Goal: Find specific page/section: Find specific page/section

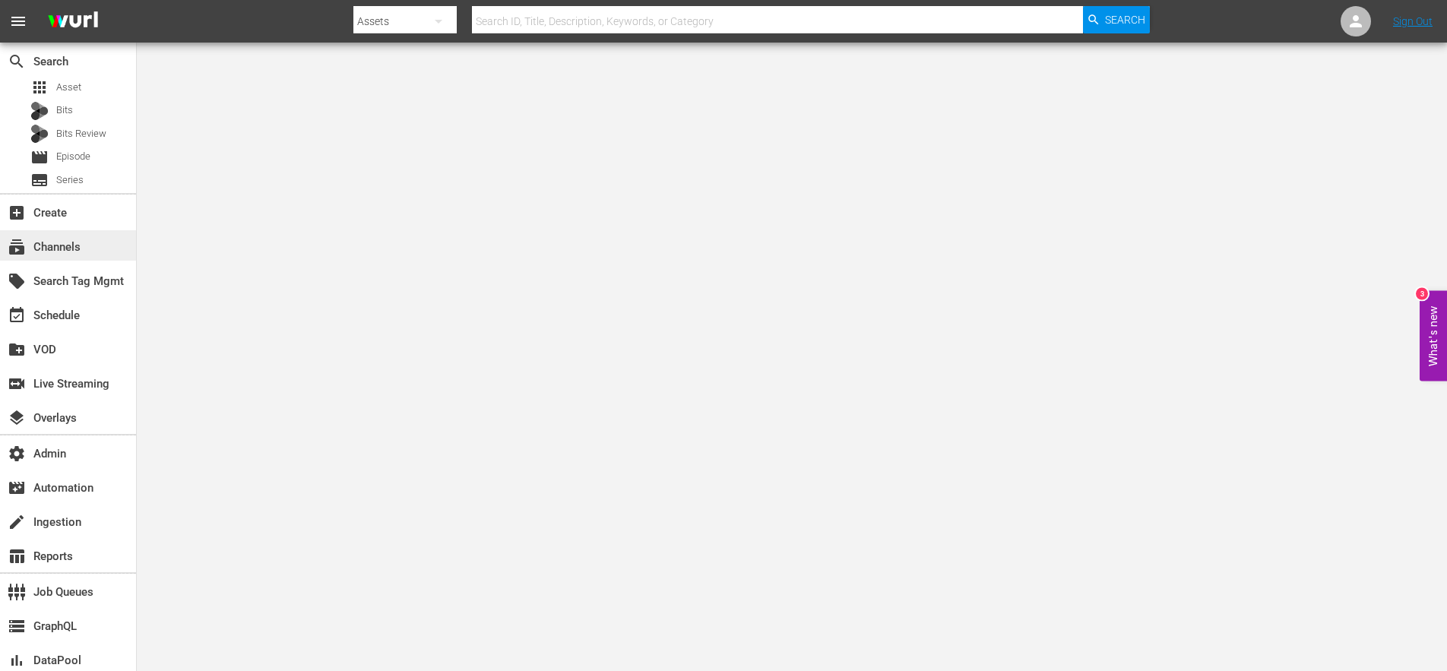
click at [53, 247] on div "subscriptions Channels" at bounding box center [42, 245] width 85 height 14
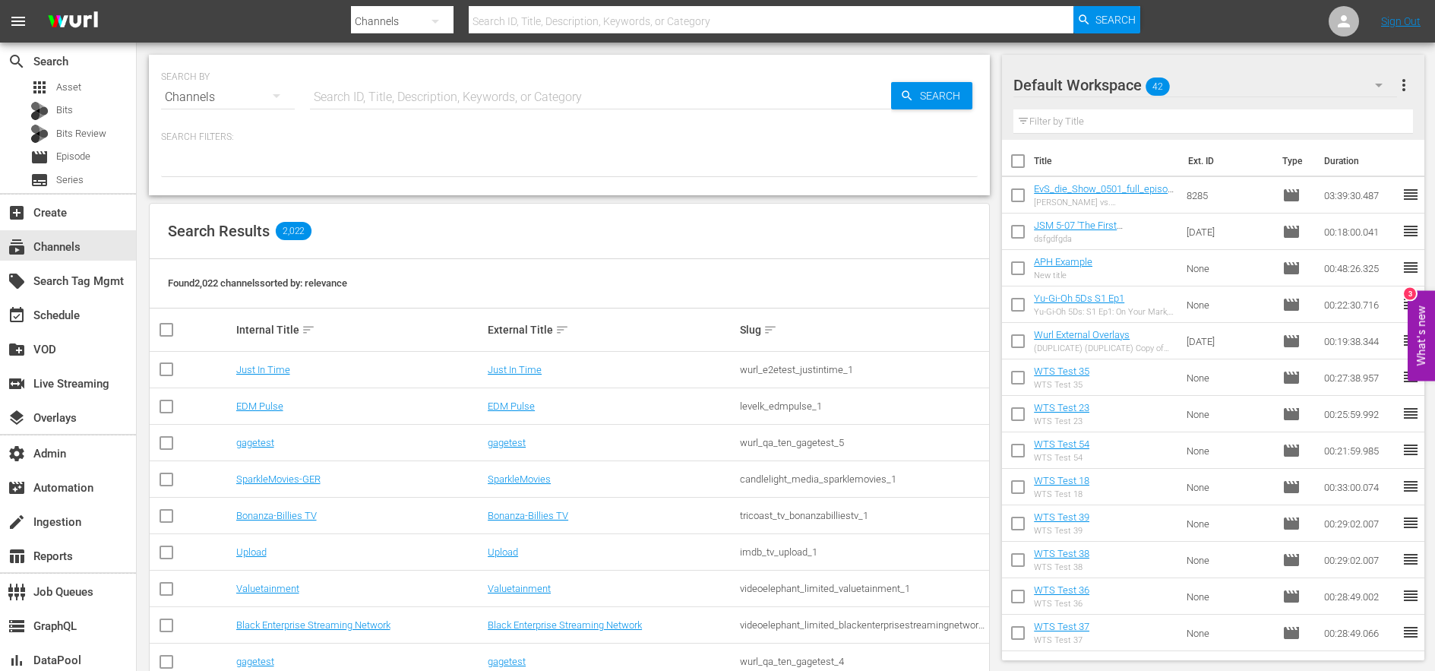
click at [353, 100] on input "text" at bounding box center [600, 97] width 581 height 36
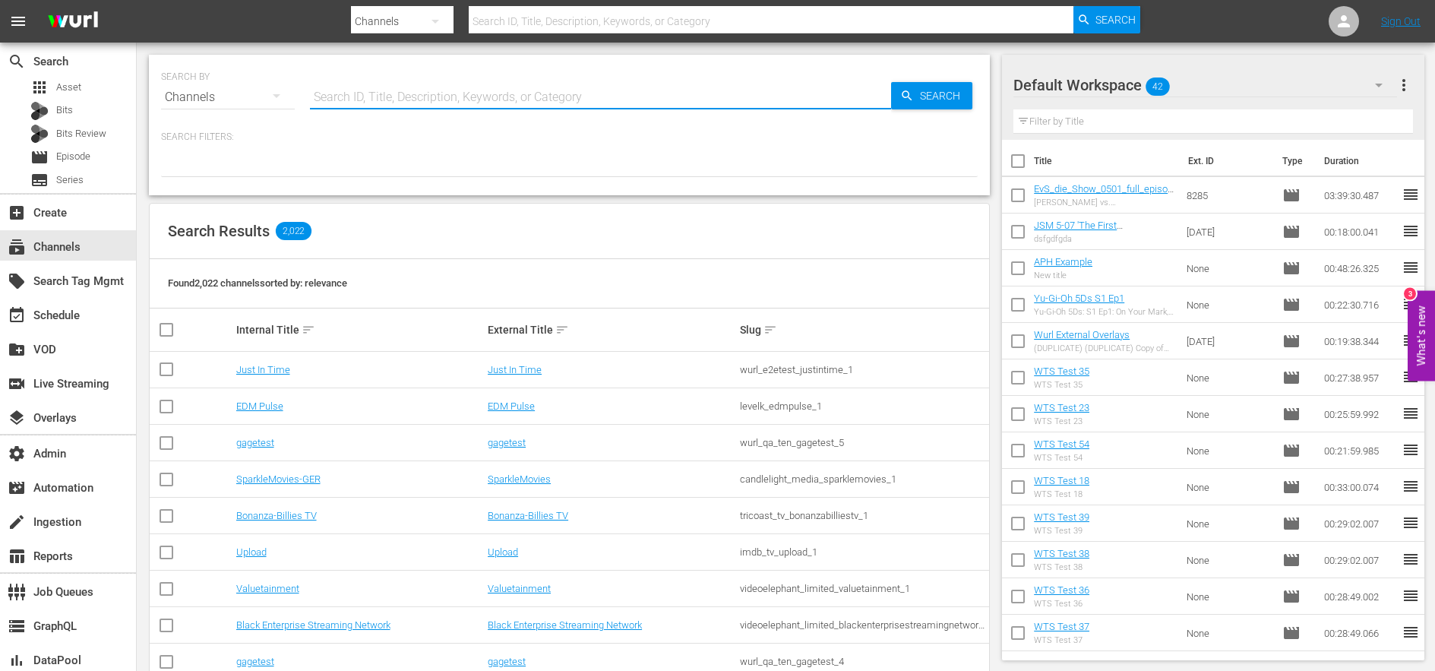
paste input "484"
type input "484"
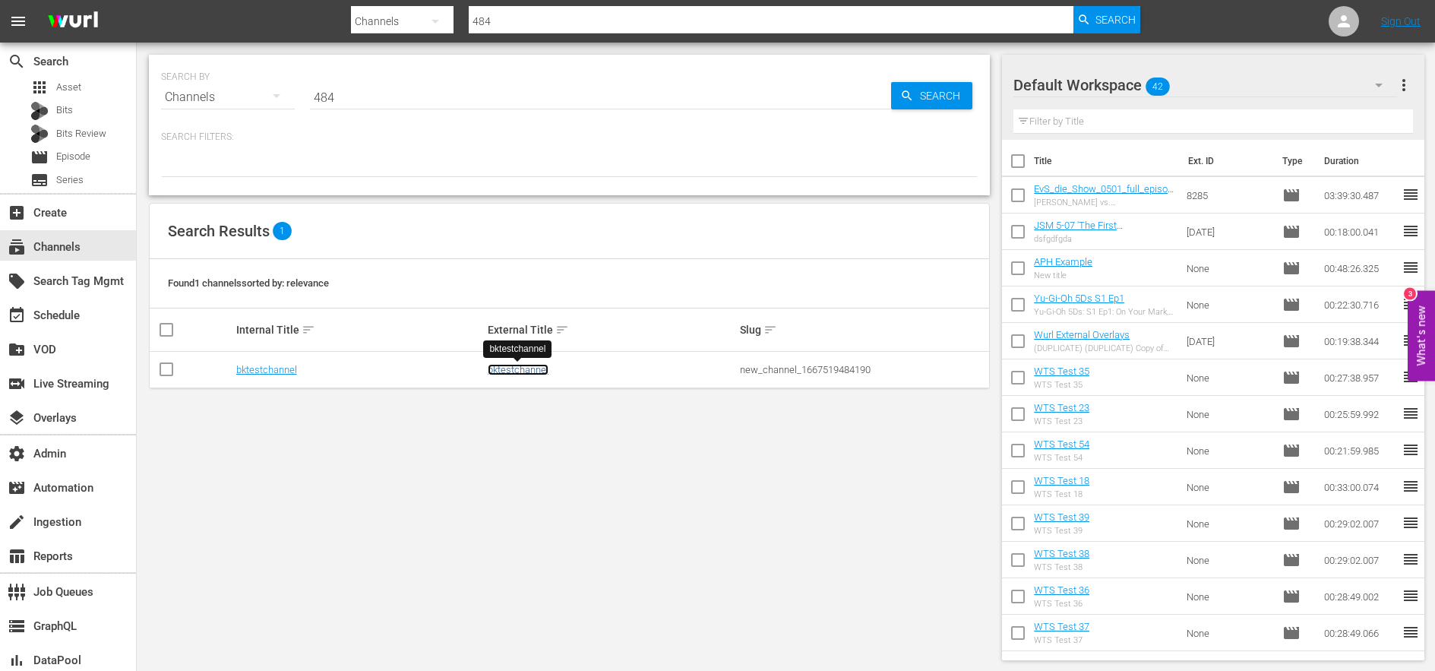
click at [511, 369] on link "bktestchannel" at bounding box center [518, 369] width 61 height 11
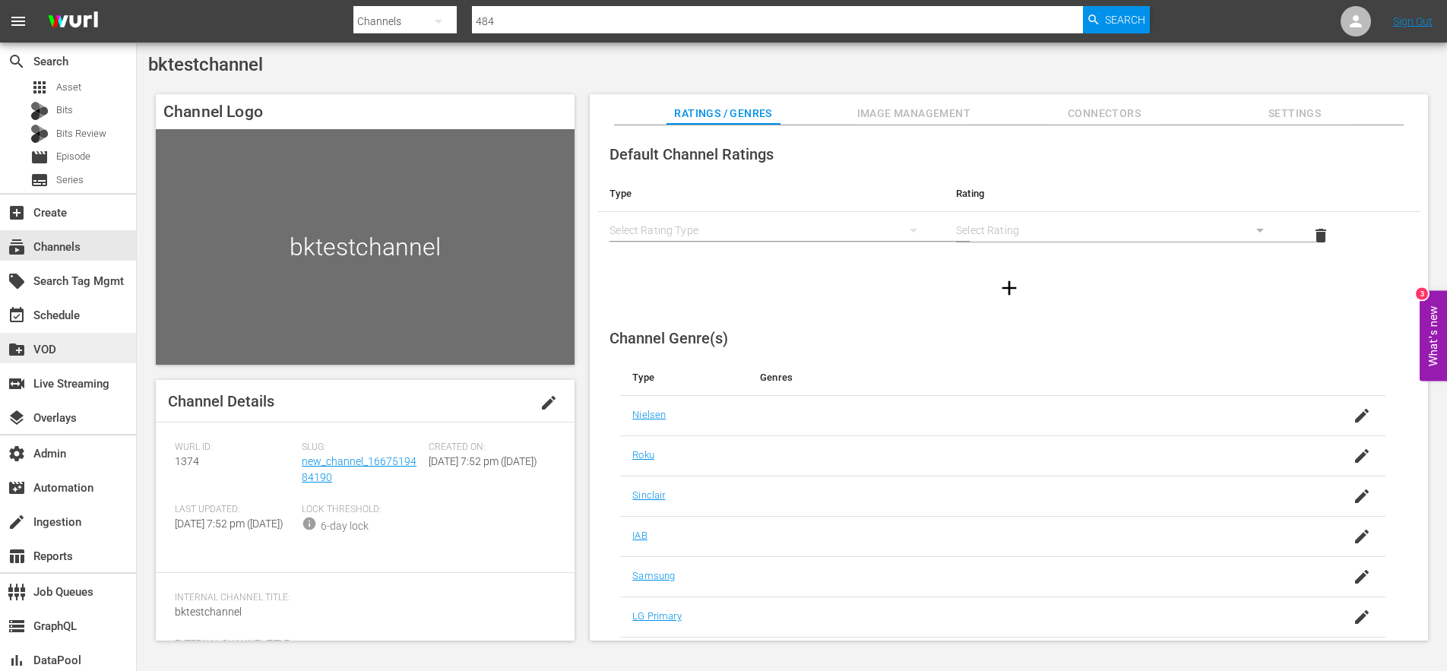
click at [50, 346] on div "create_new_folder VOD" at bounding box center [42, 347] width 85 height 14
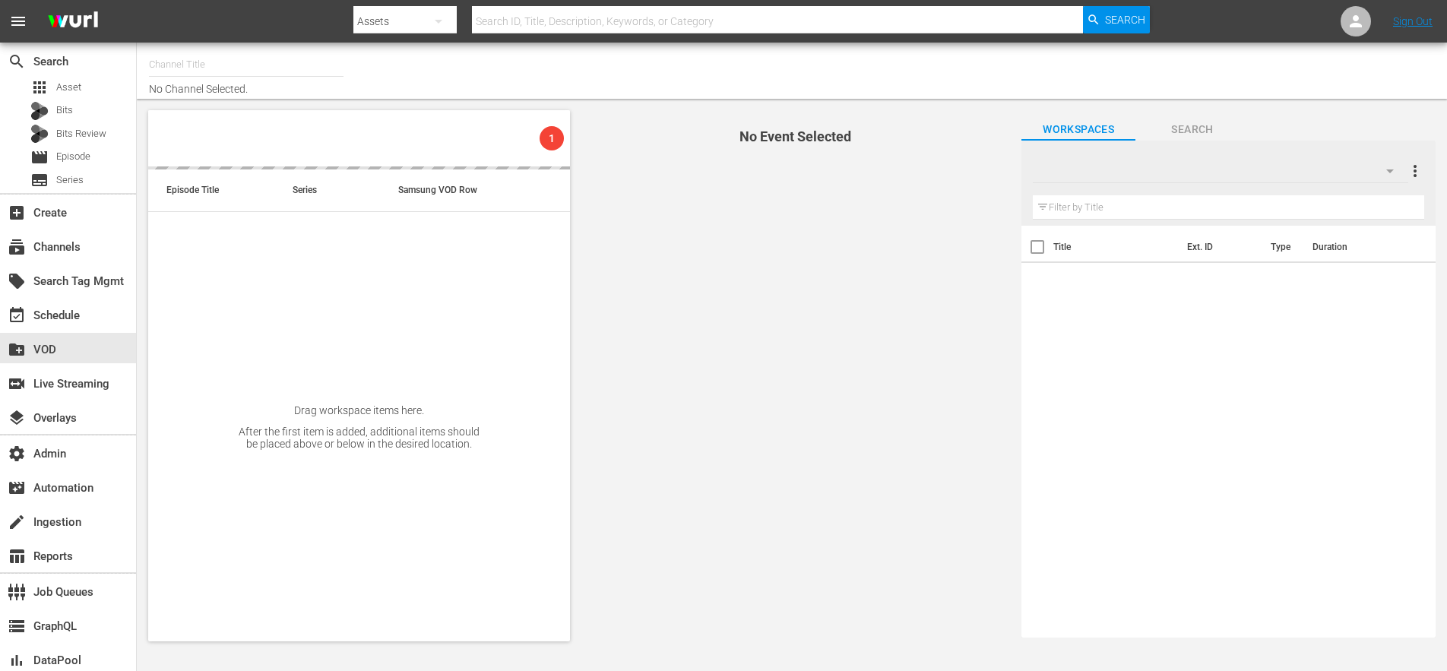
type input "[DOMAIN_NAME] ([GEOGRAPHIC_DATA]) (484)"
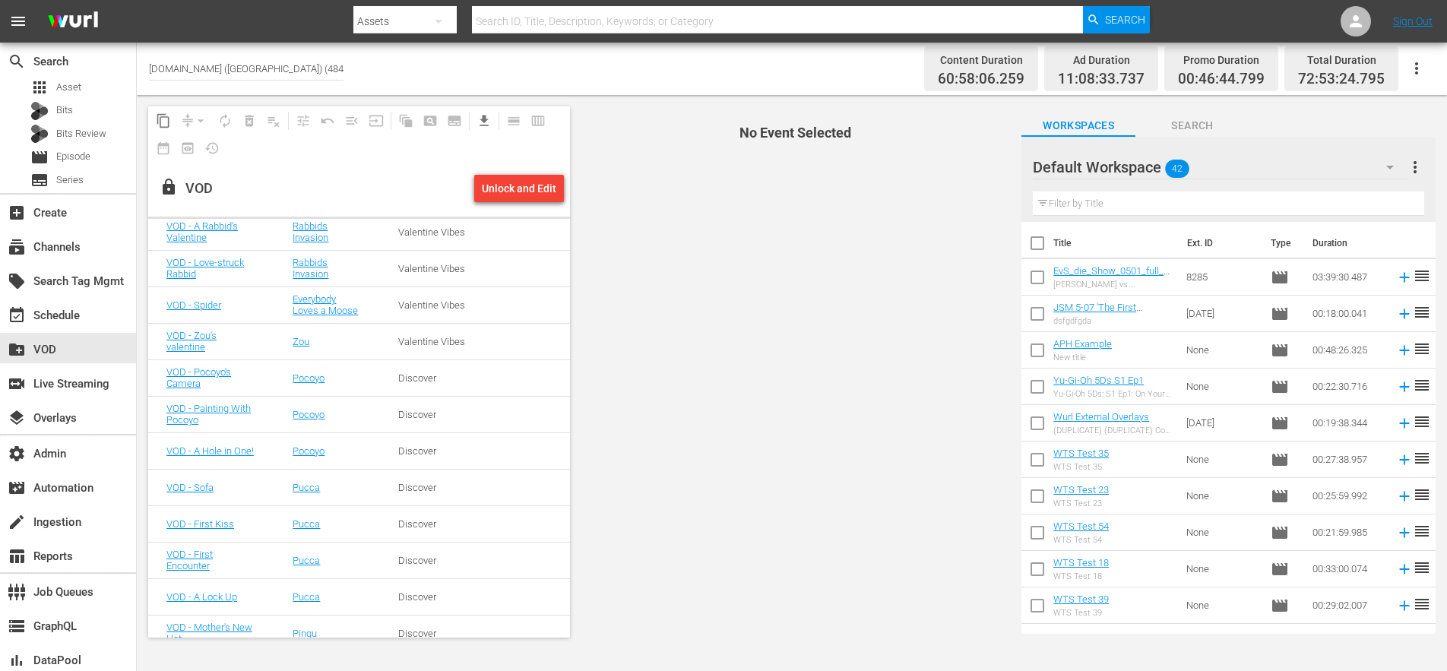
scroll to position [12826, 0]
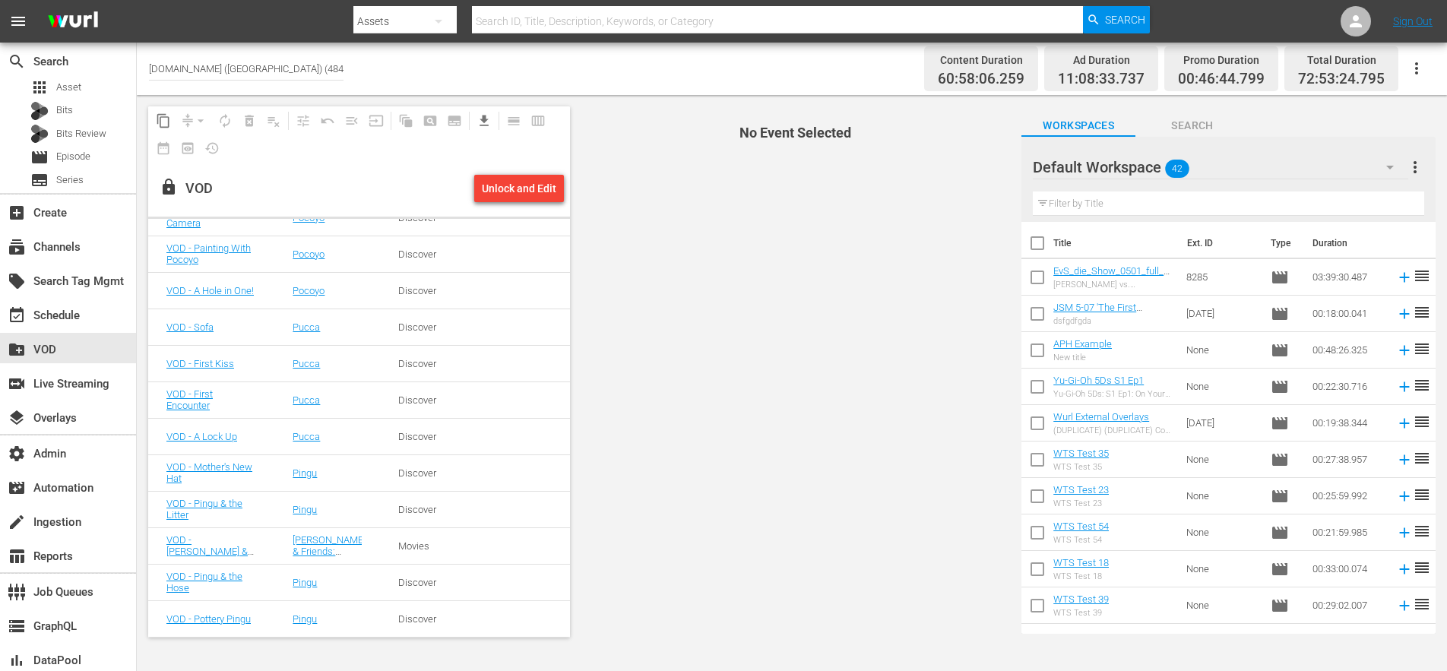
click at [239, 625] on div "VOD - Pottery Pingu" at bounding box center [211, 618] width 90 height 11
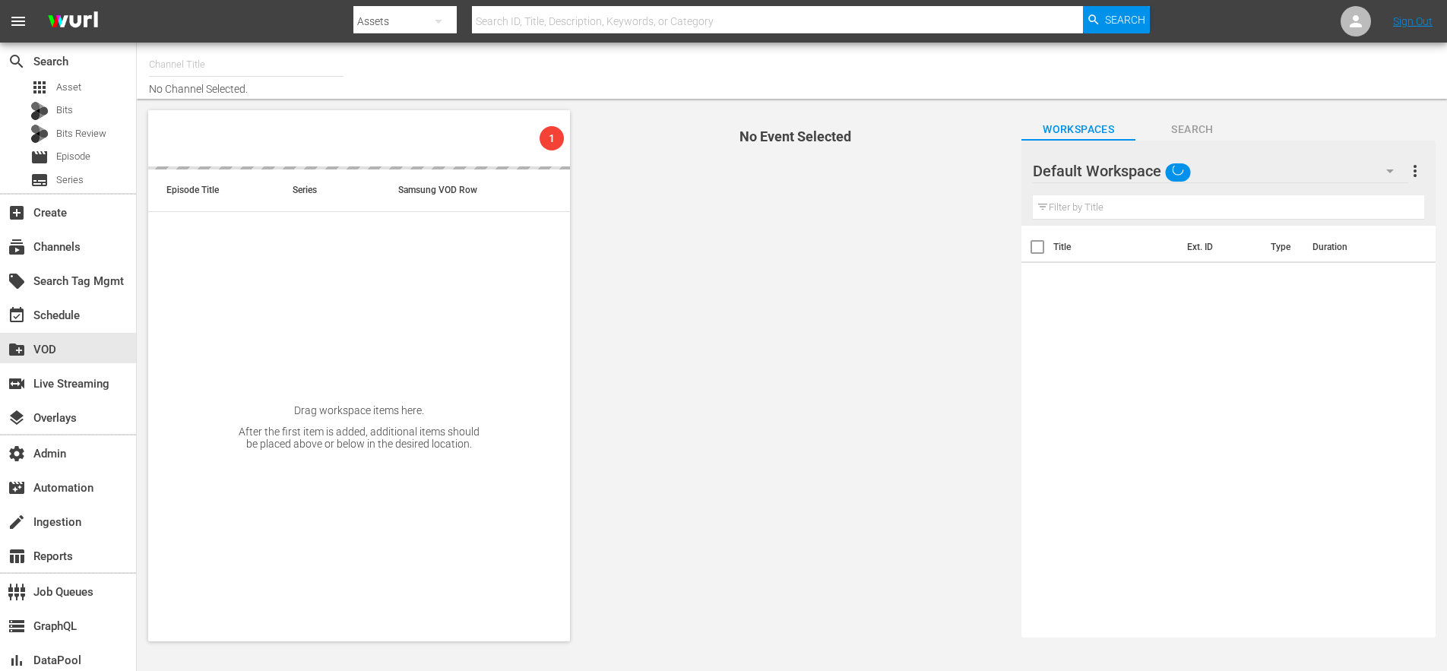
type input "Kidoodle.TV (UK) (484)"
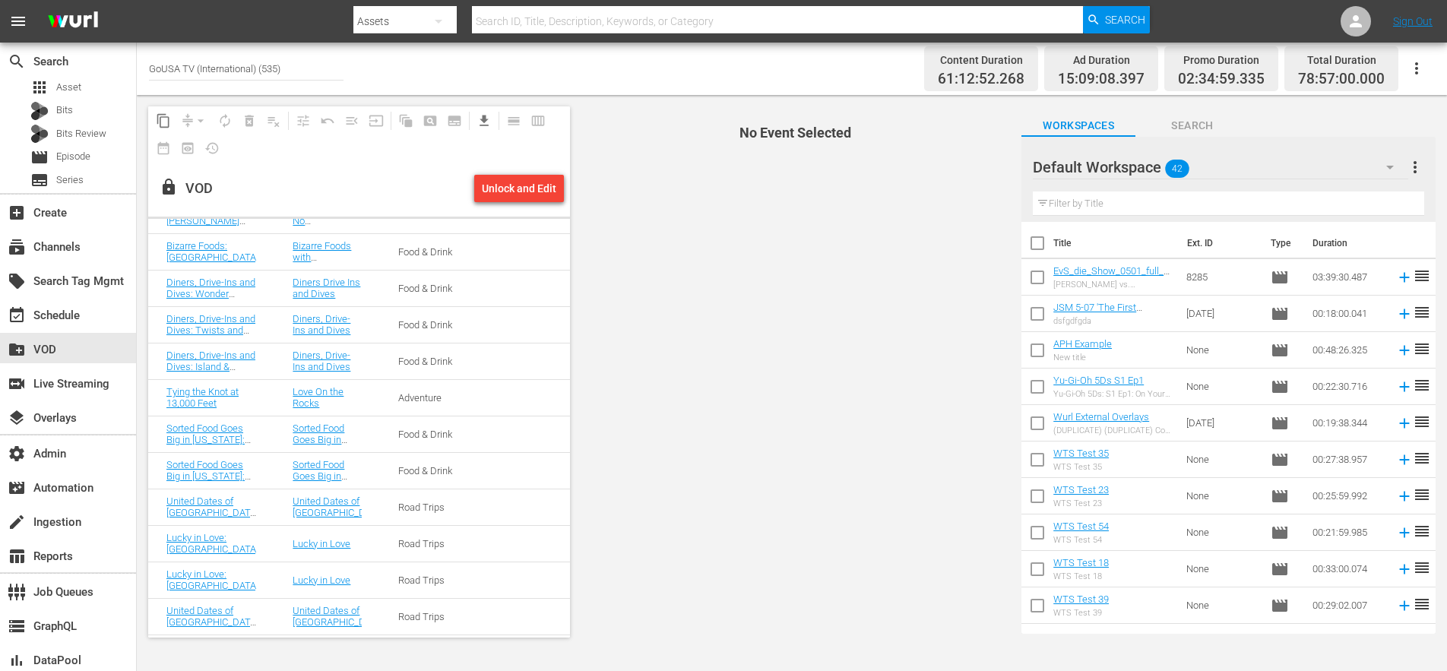
scroll to position [6444, 0]
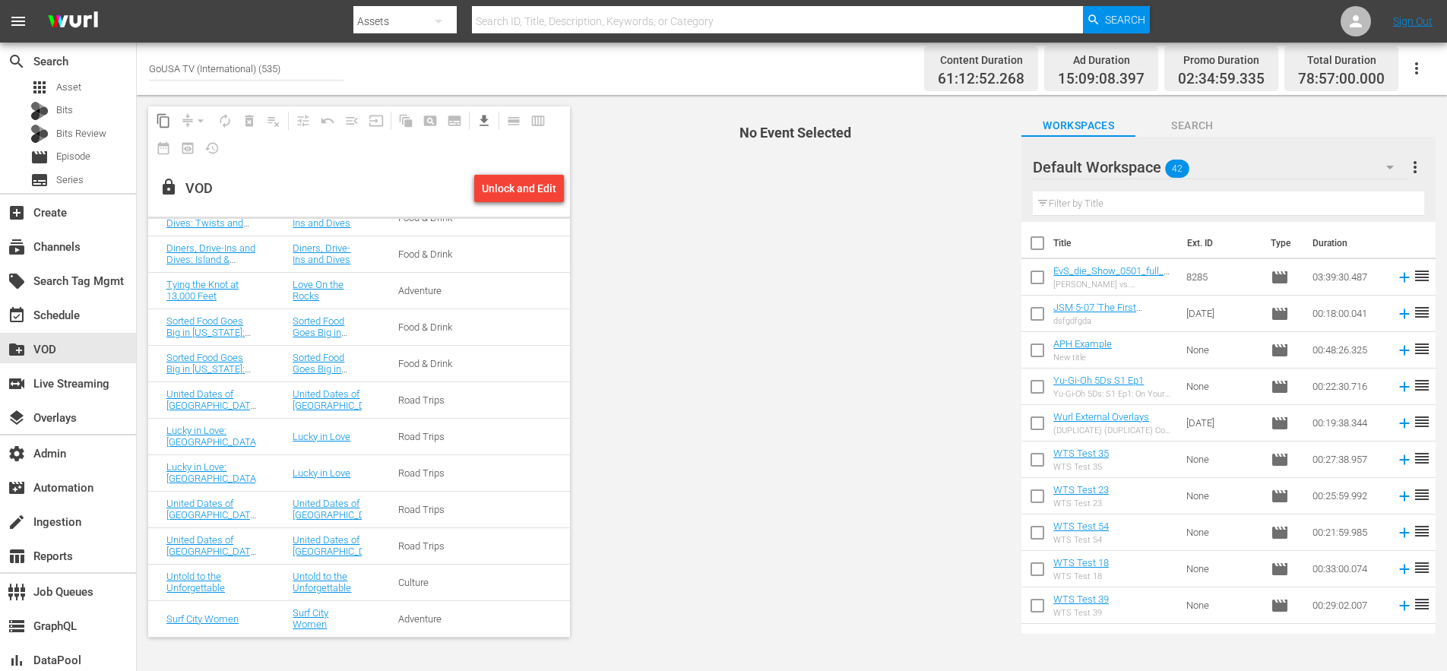
click at [485, 609] on td at bounding box center [527, 618] width 84 height 36
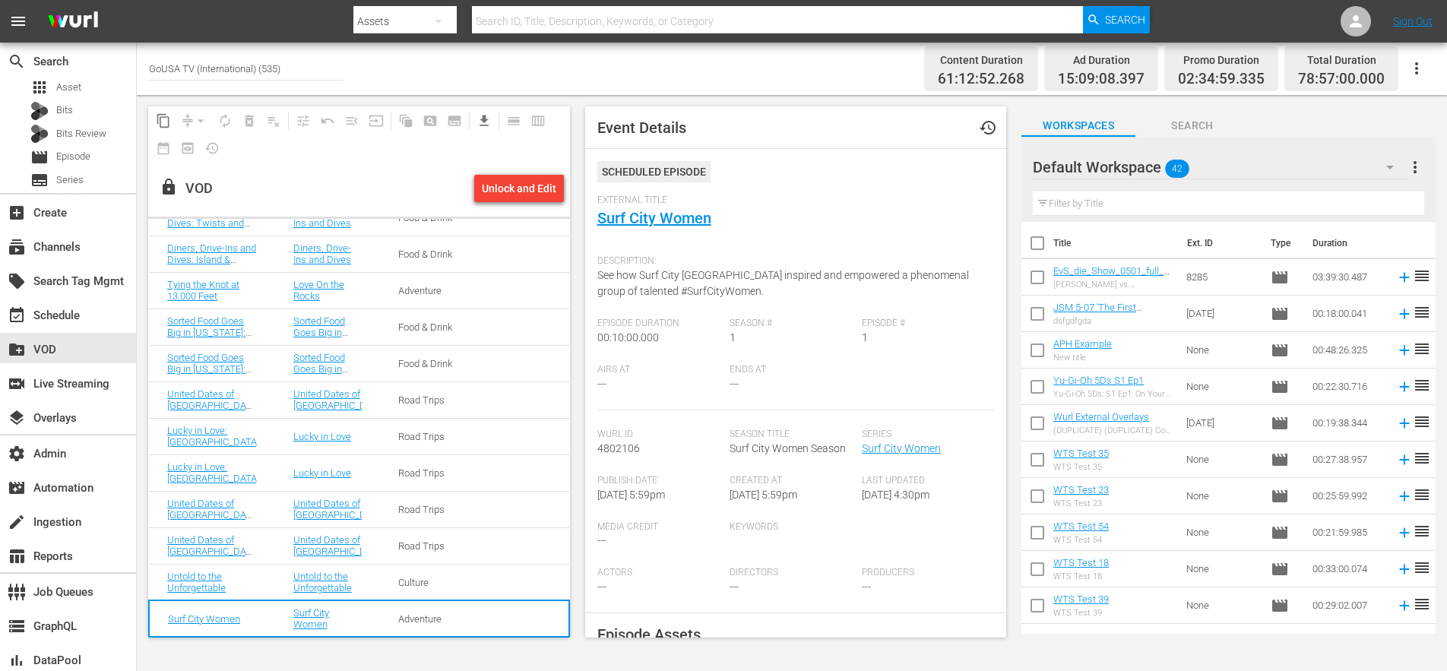
click at [485, 580] on td at bounding box center [527, 582] width 84 height 36
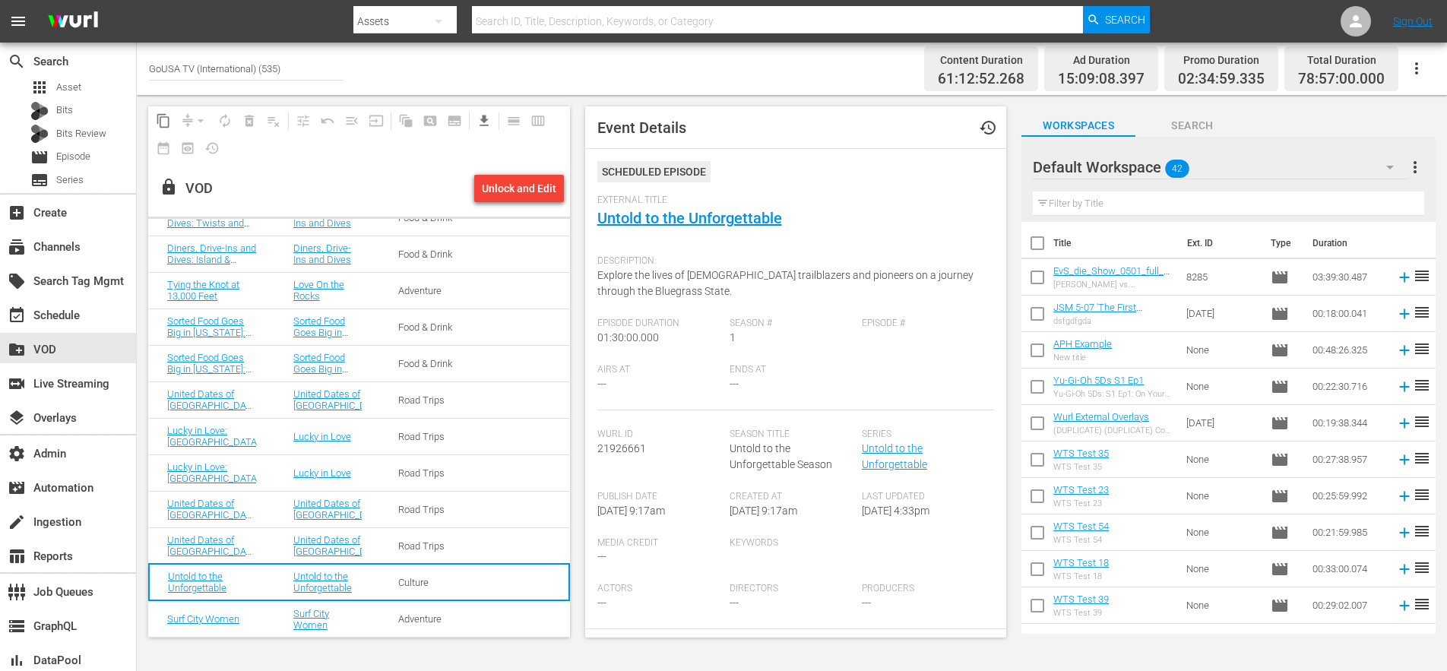
click at [502, 548] on td at bounding box center [527, 545] width 84 height 36
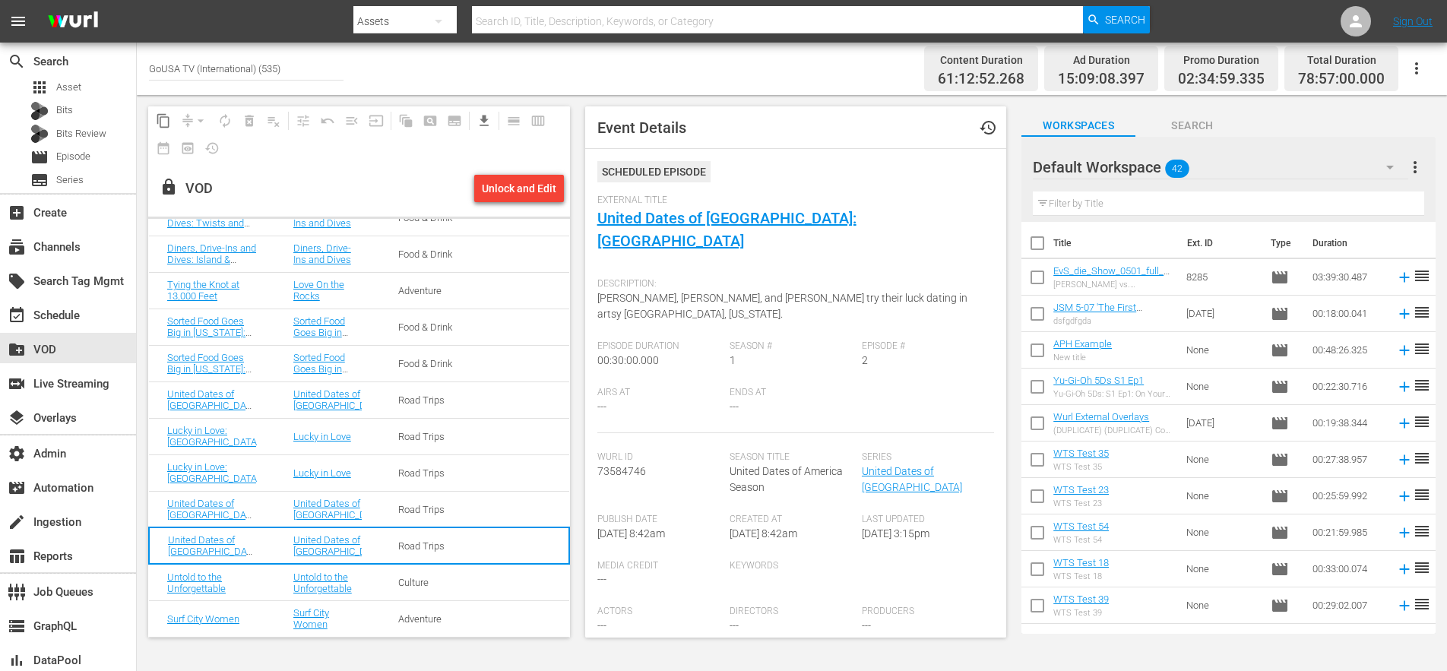
click at [498, 507] on td at bounding box center [527, 509] width 84 height 36
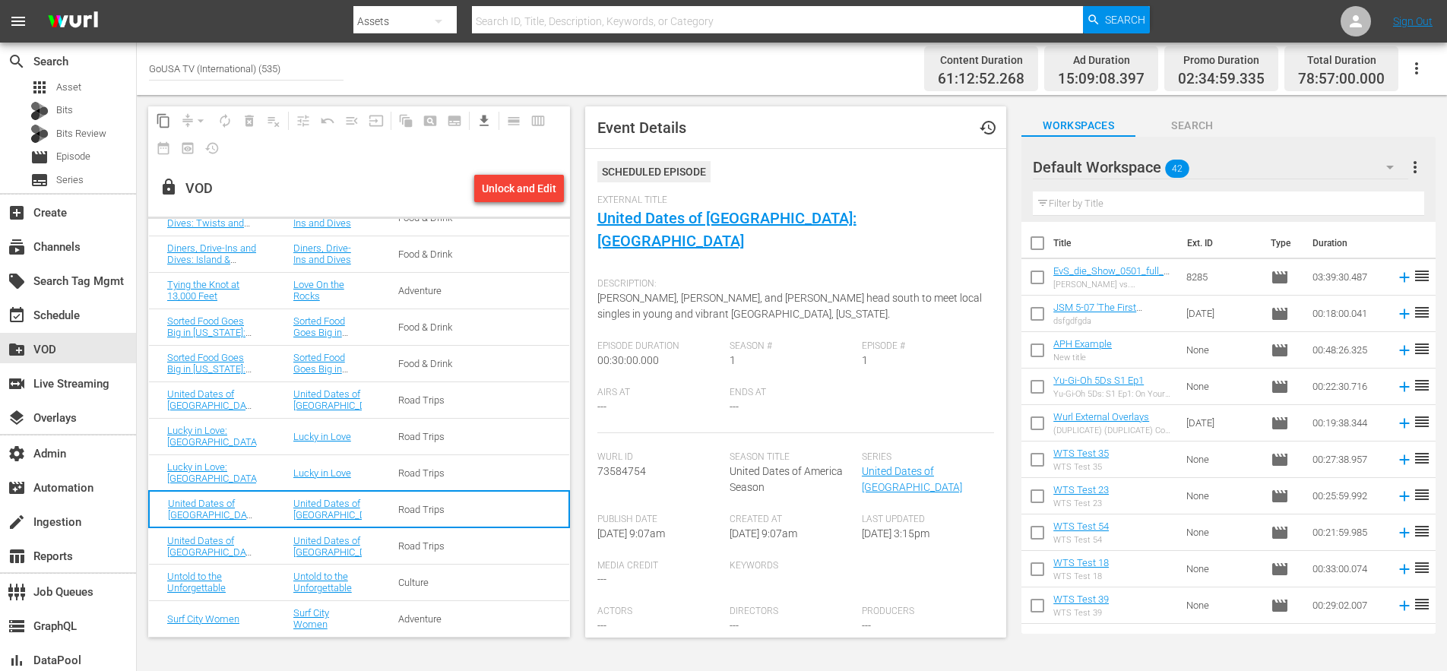
click at [495, 474] on td at bounding box center [527, 472] width 84 height 36
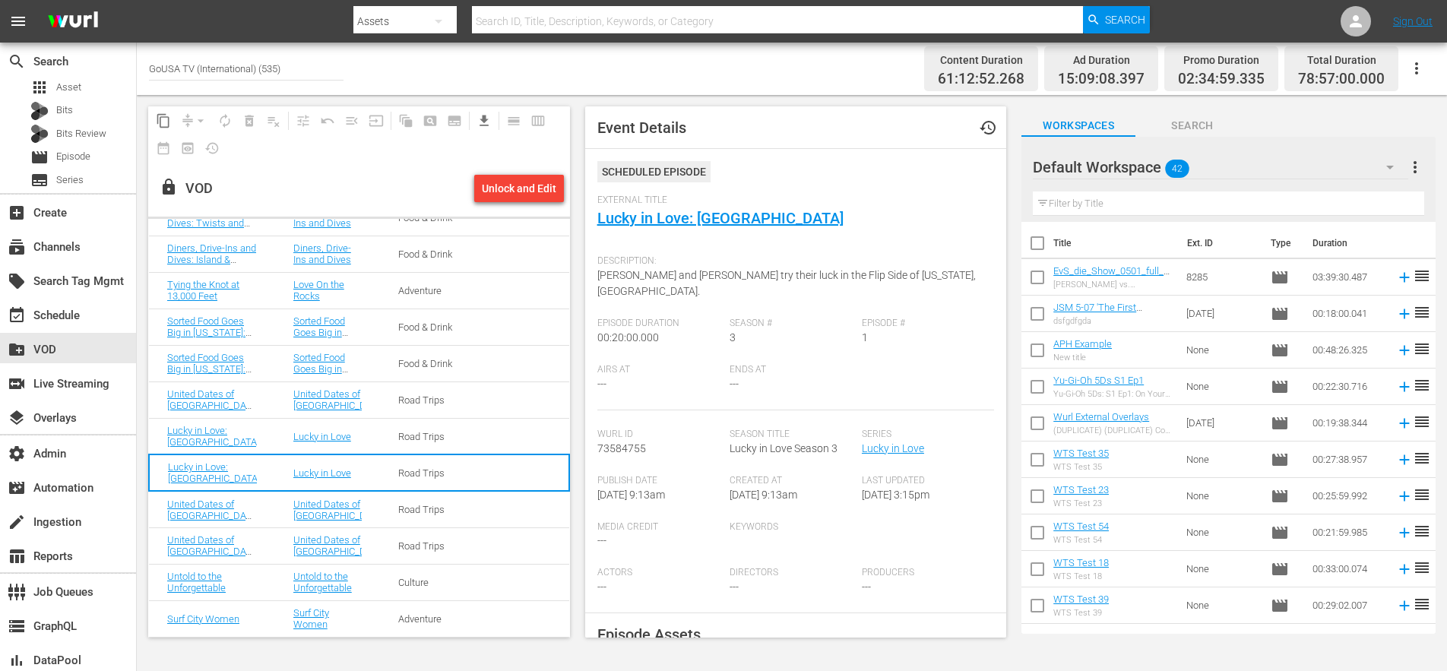
click at [520, 443] on td at bounding box center [527, 436] width 84 height 36
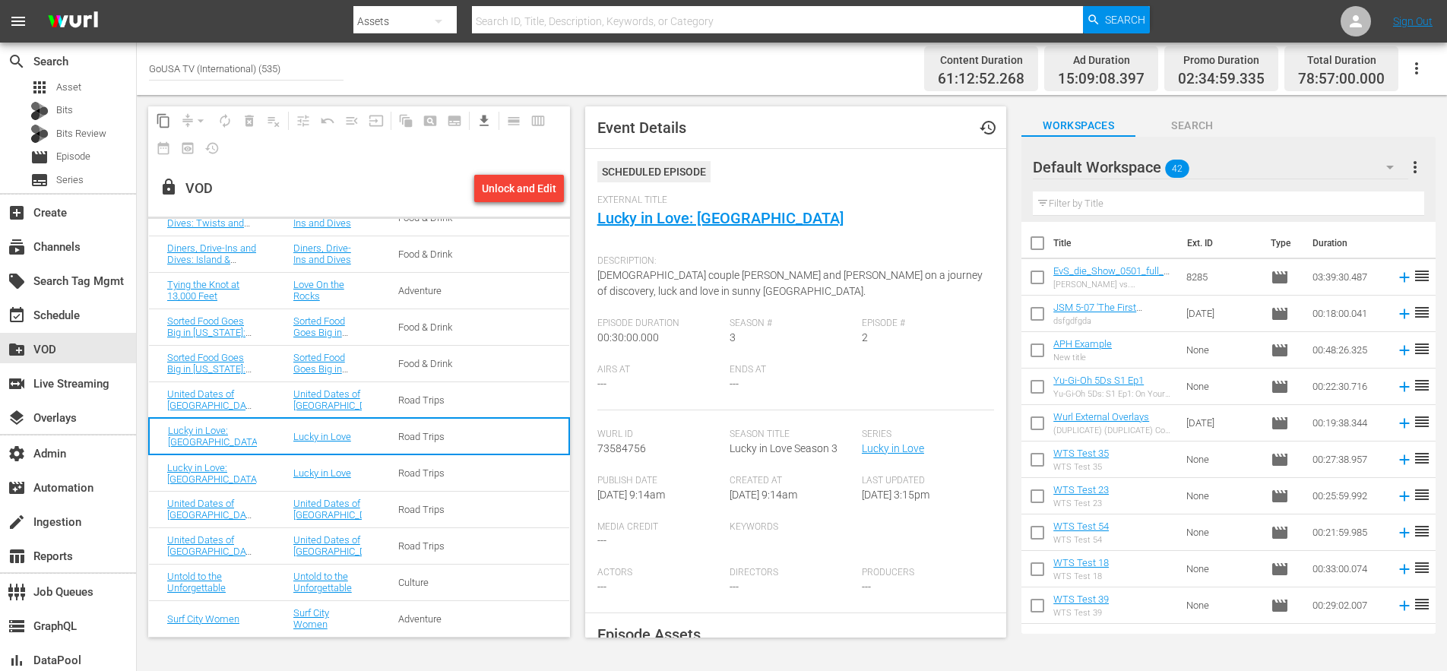
click at [508, 404] on td at bounding box center [527, 399] width 84 height 36
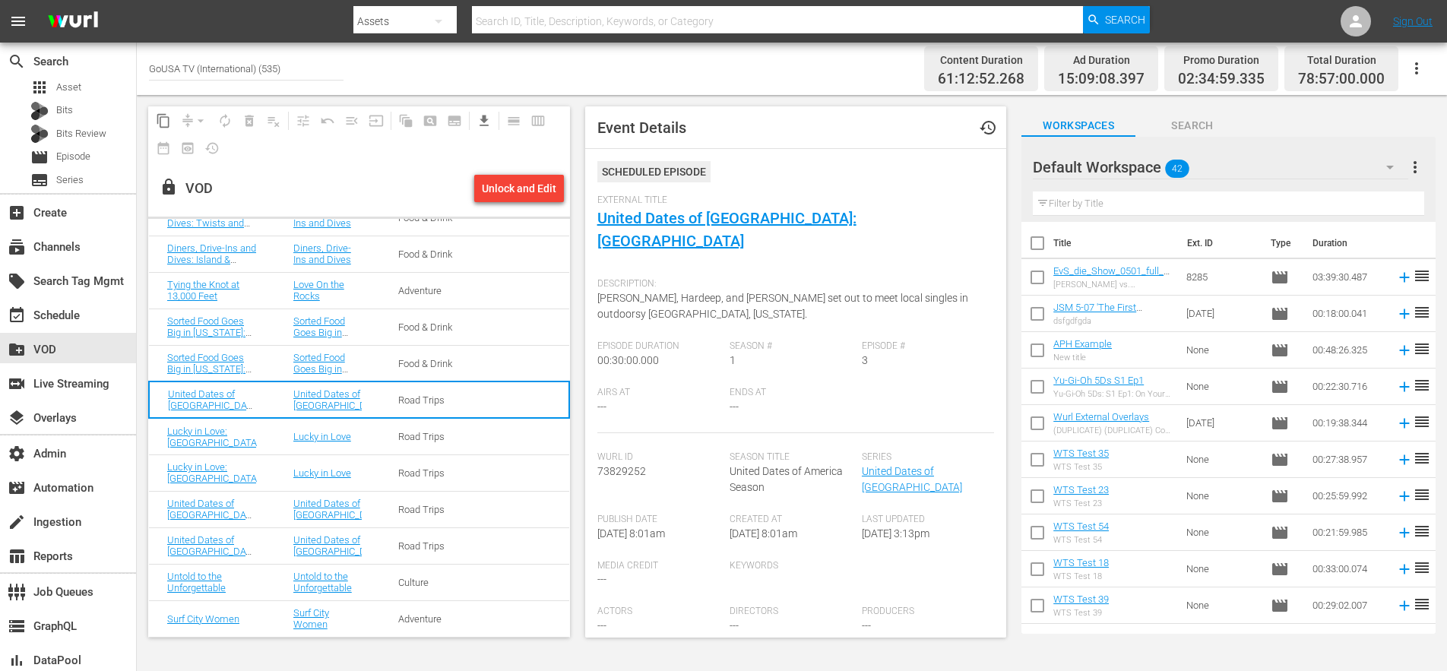
click at [511, 367] on td at bounding box center [527, 363] width 84 height 36
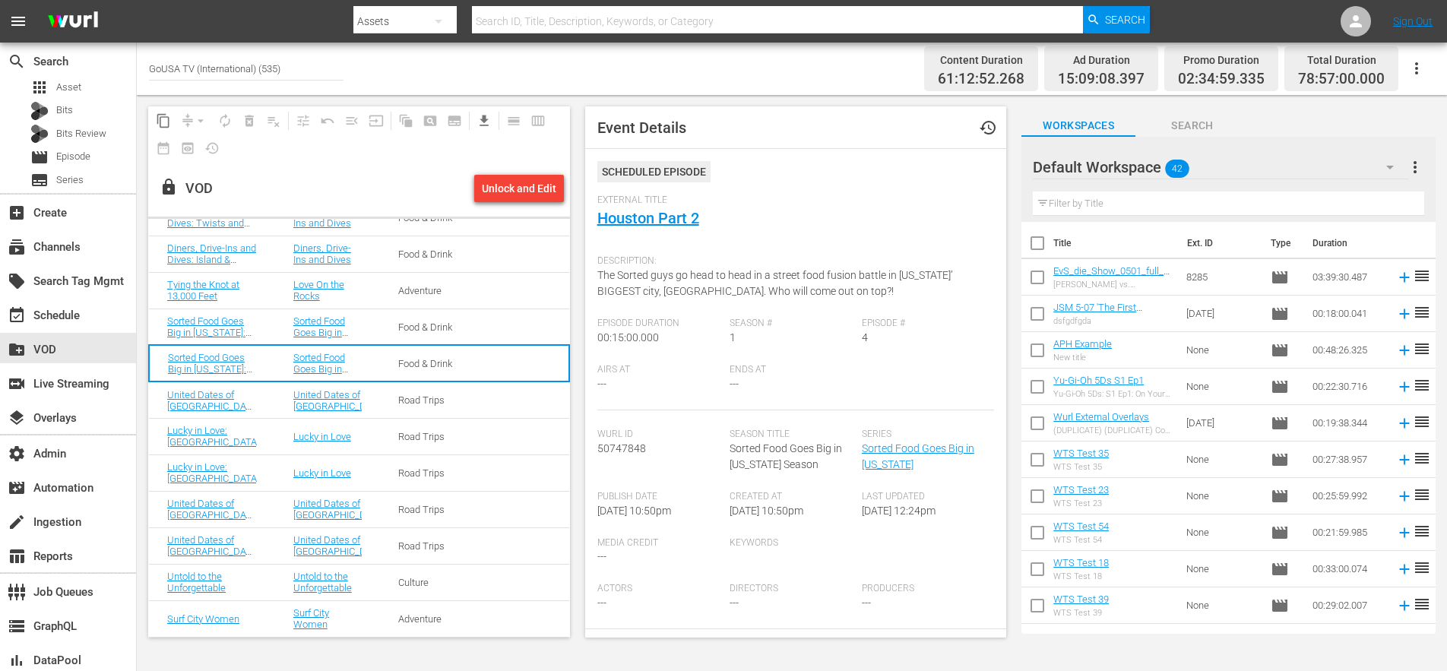
click at [640, 447] on span "50747848" at bounding box center [621, 448] width 49 height 12
copy span "50747848"
click at [450, 323] on td "Food & Drink" at bounding box center [432, 326] width 105 height 36
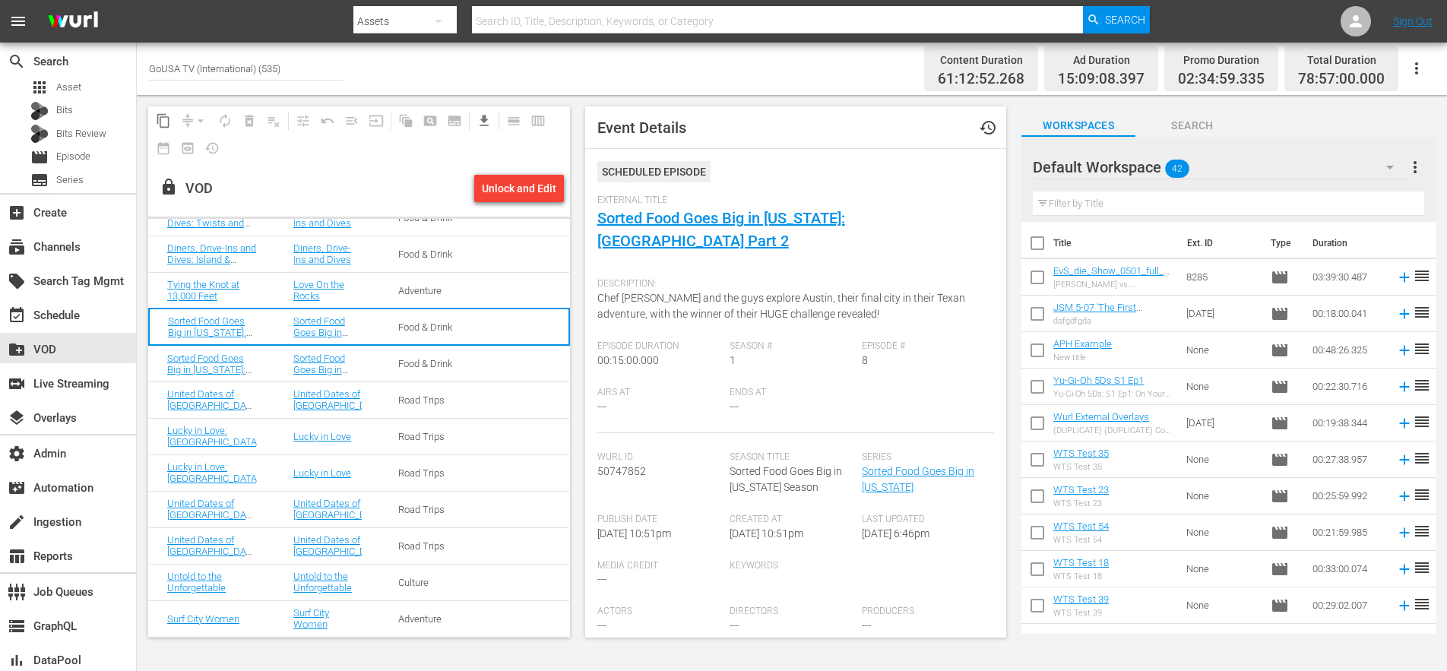
click at [465, 367] on td "Food & Drink" at bounding box center [432, 363] width 105 height 36
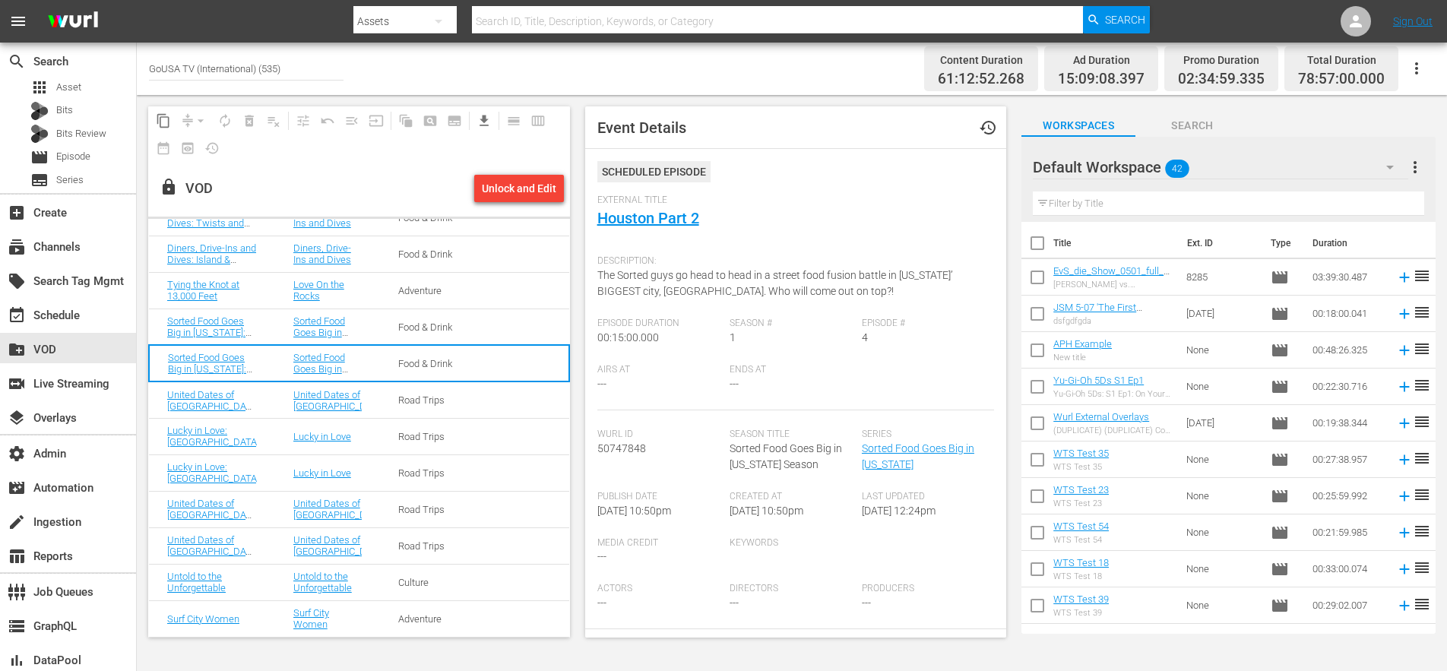
click at [619, 451] on span "50747848" at bounding box center [621, 448] width 49 height 12
click at [620, 451] on span "50747848" at bounding box center [621, 448] width 49 height 12
click at [254, 444] on td "Lucky in Love: San Diego" at bounding box center [212, 436] width 126 height 36
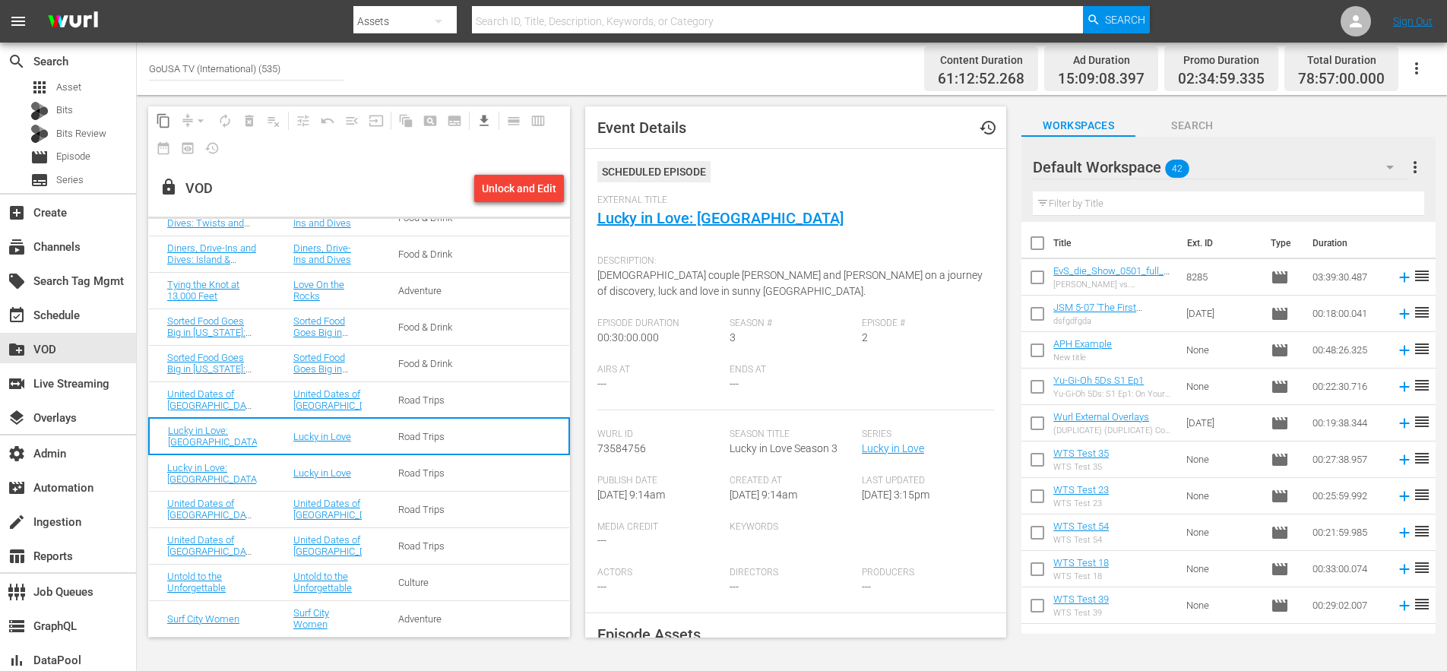
click at [878, 209] on div "External Title Lucky in Love: San Diego" at bounding box center [795, 220] width 397 height 53
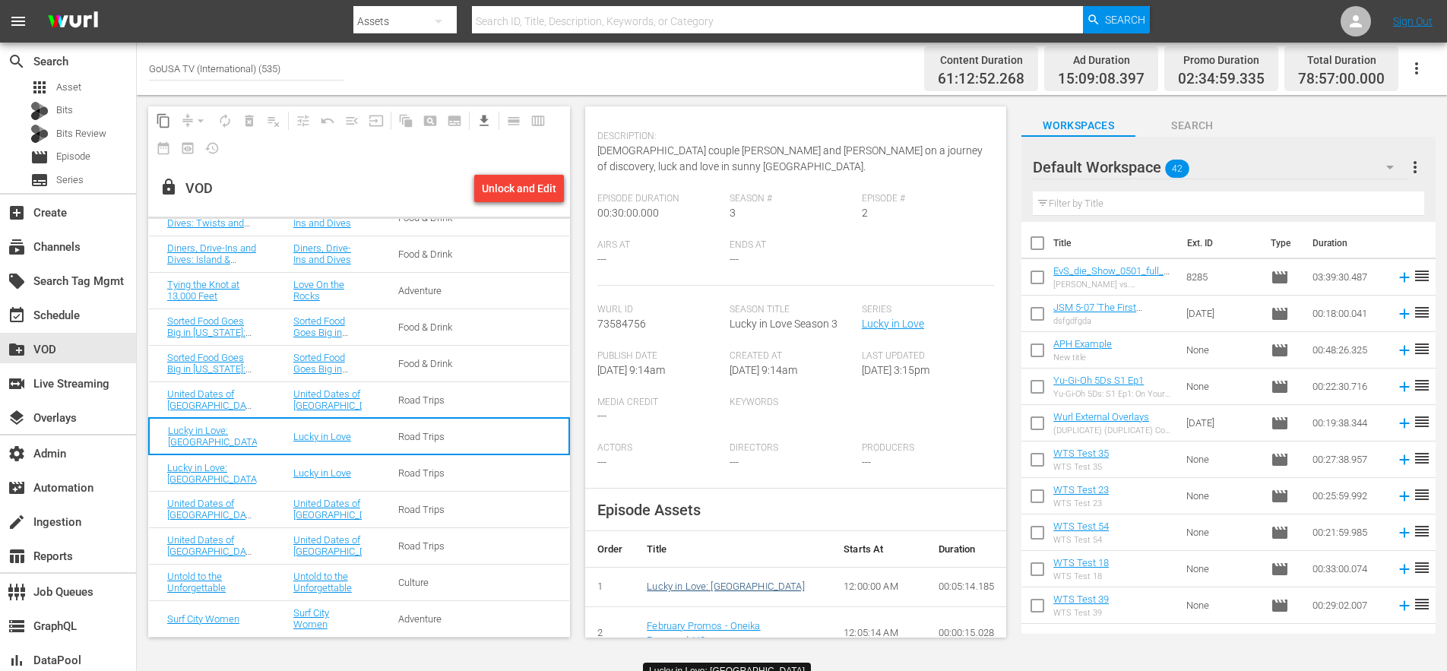
scroll to position [0, 0]
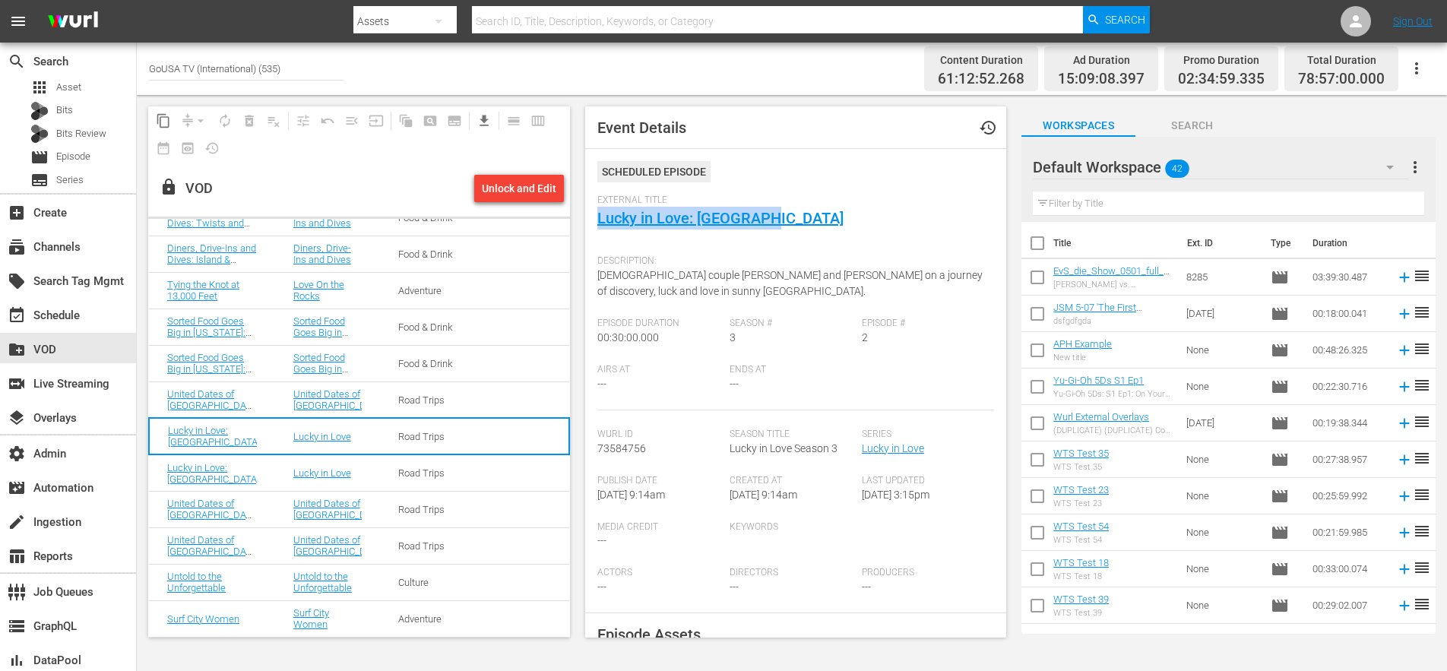
click at [623, 450] on span "73584756" at bounding box center [621, 448] width 49 height 12
click at [623, 449] on span "73584756" at bounding box center [621, 448] width 49 height 12
copy span "73584756"
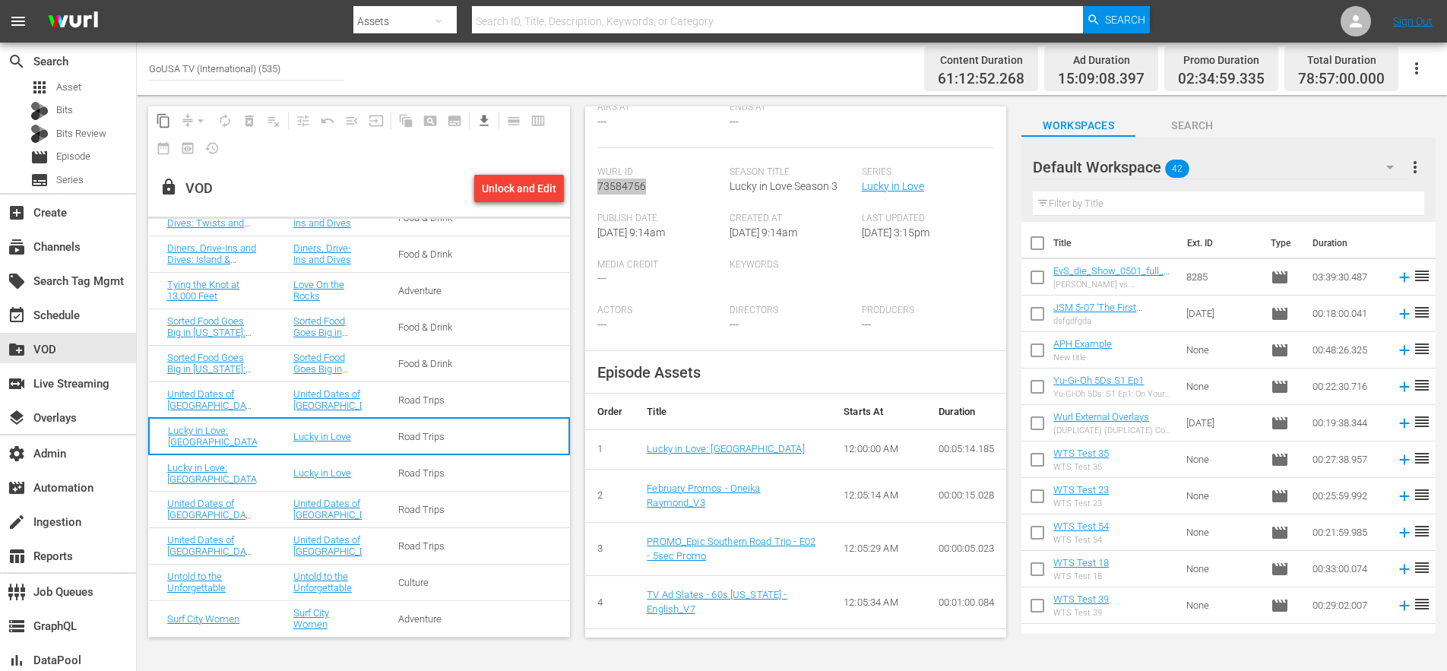
scroll to position [280, 0]
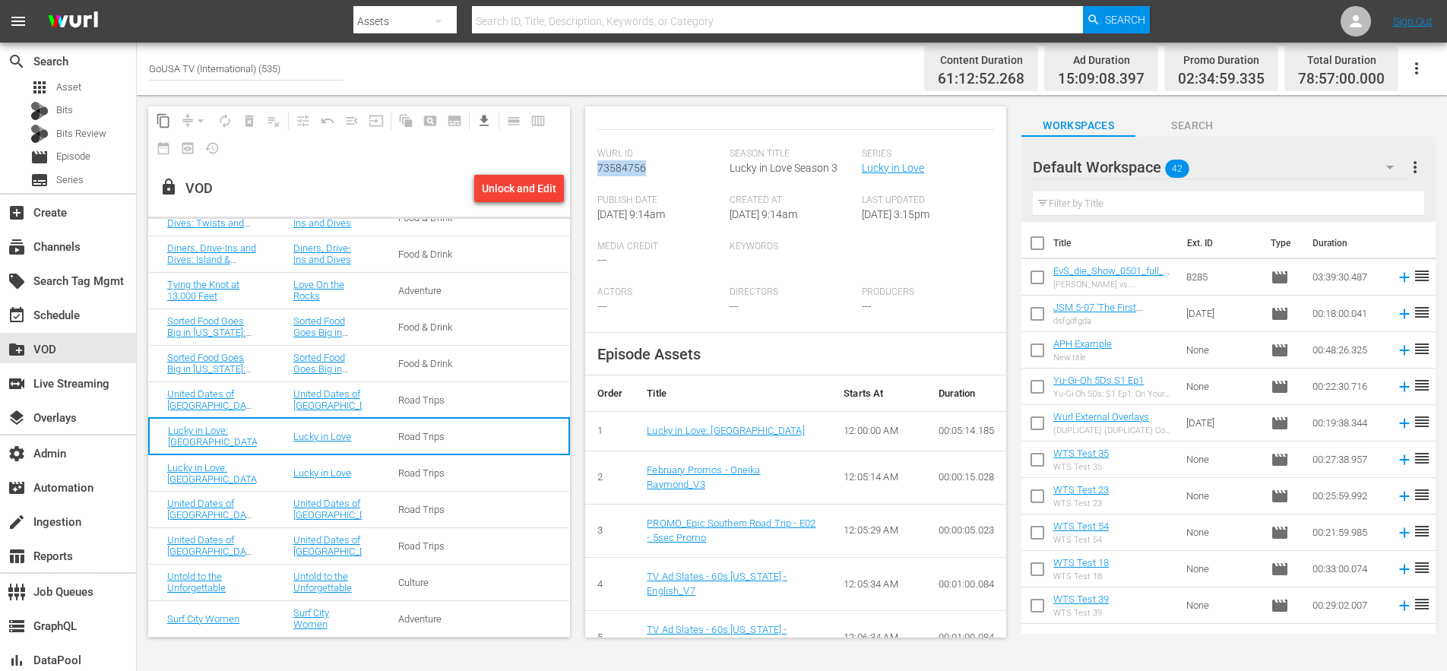
click at [275, 622] on td "Surf City Women" at bounding box center [327, 618] width 105 height 36
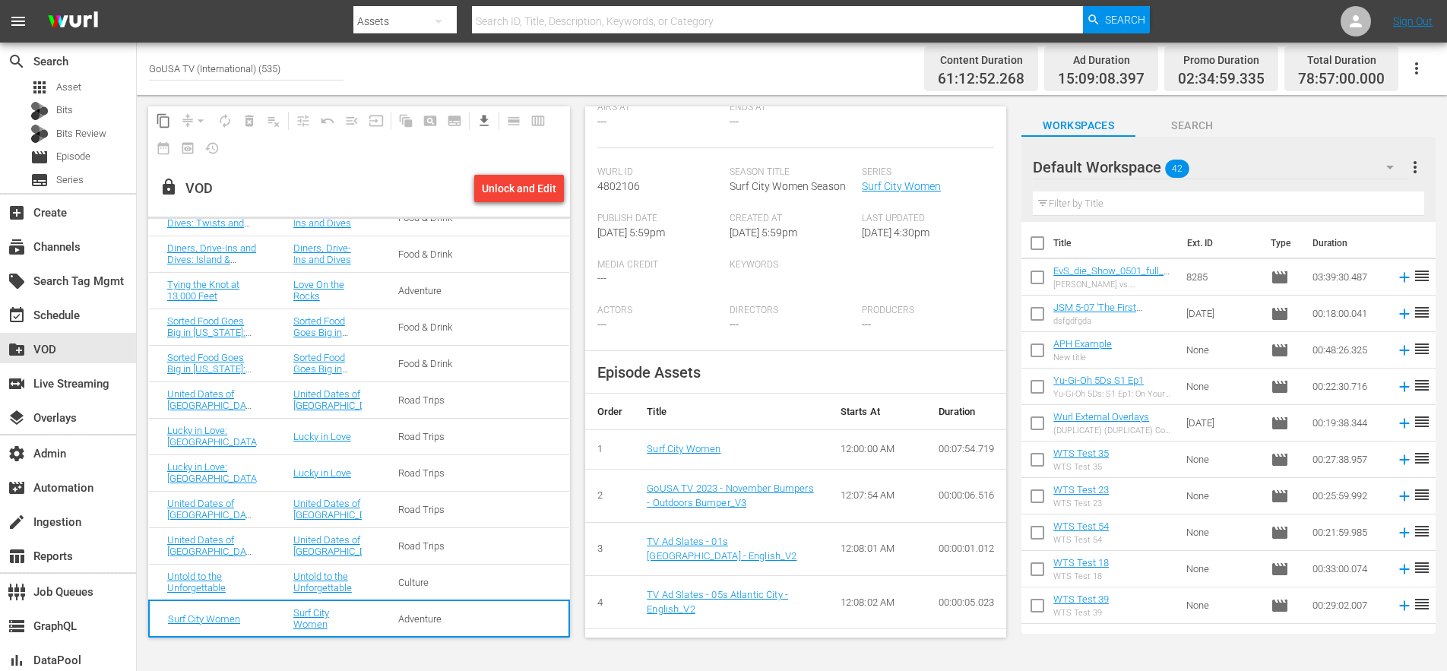
scroll to position [259, 0]
click at [463, 364] on td "Food & Drink" at bounding box center [432, 363] width 105 height 36
